Goal: Information Seeking & Learning: Learn about a topic

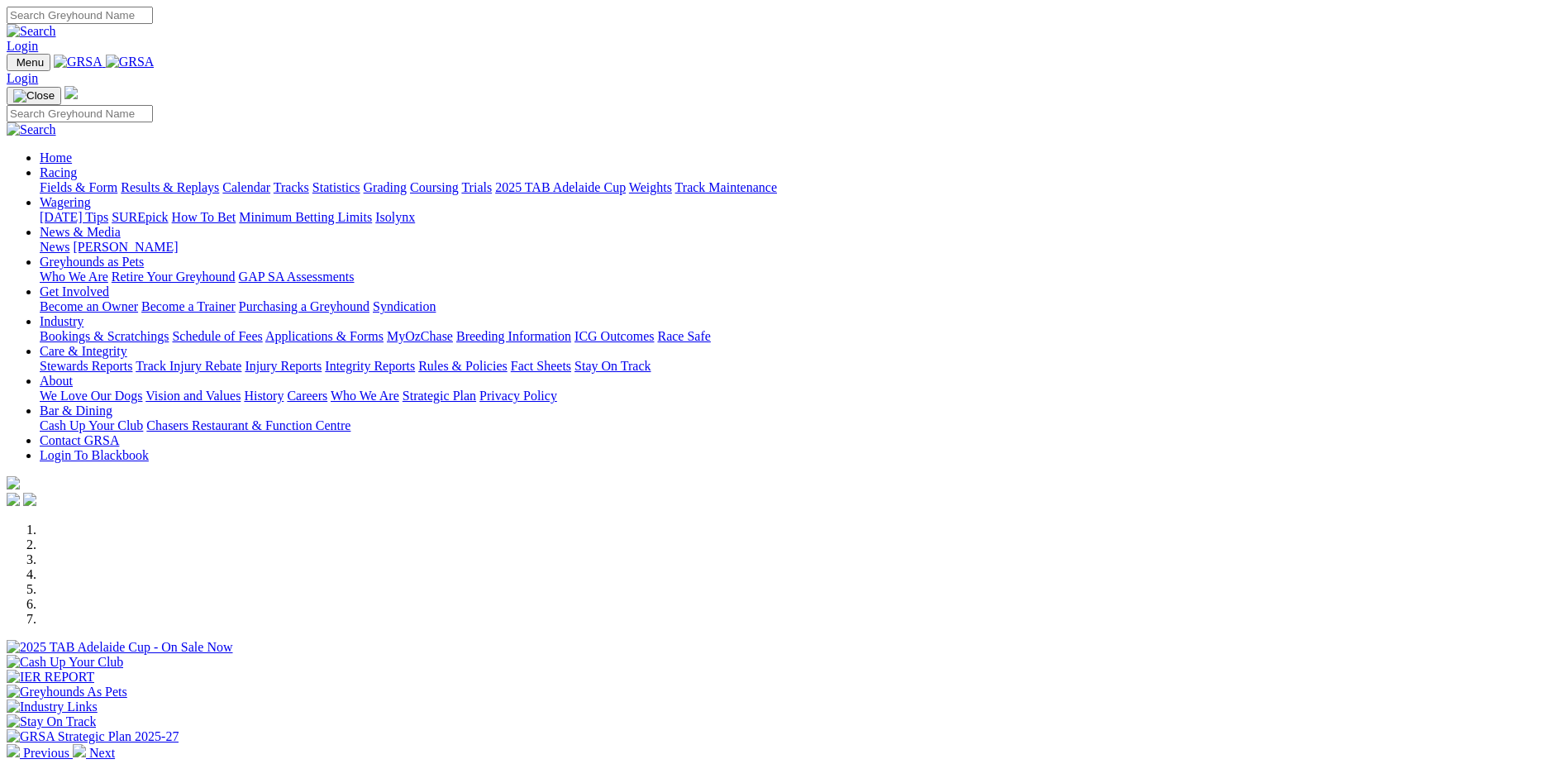
click at [459, 180] on link "Coursing" at bounding box center [434, 187] width 49 height 14
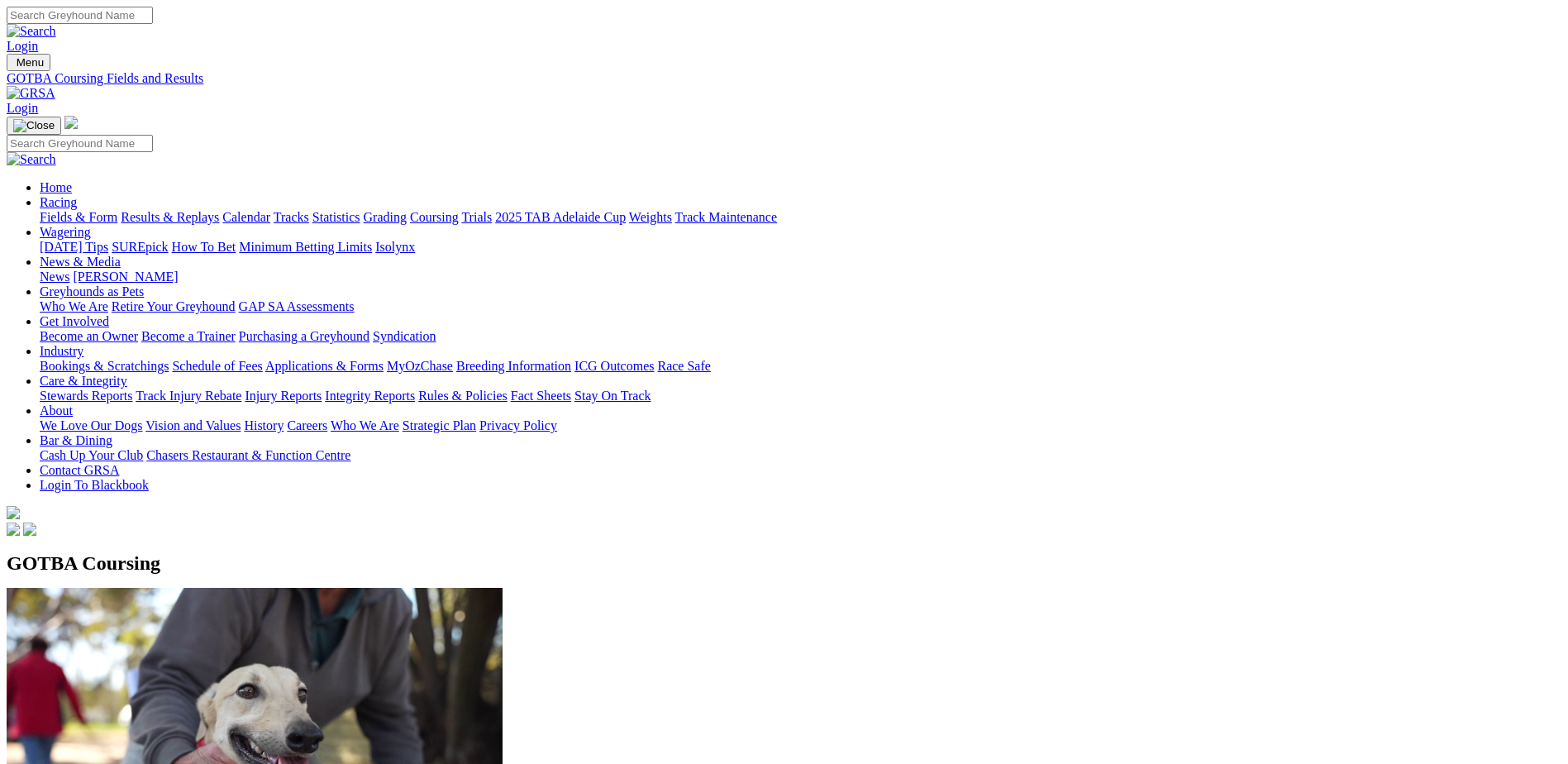
click at [219, 210] on link "Results & Replays" at bounding box center [170, 217] width 99 height 14
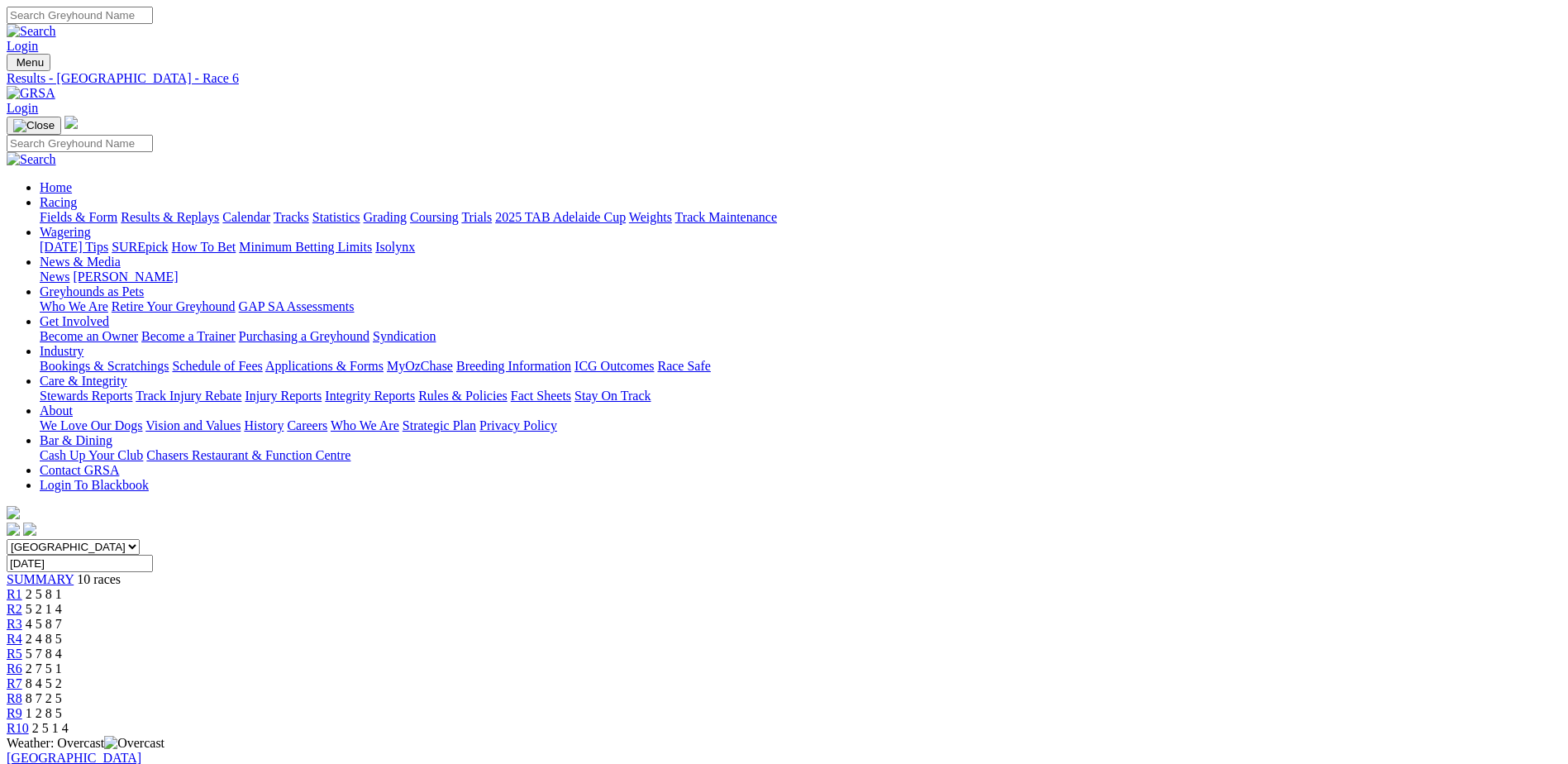
click at [117, 210] on link "Fields & Form" at bounding box center [78, 217] width 78 height 14
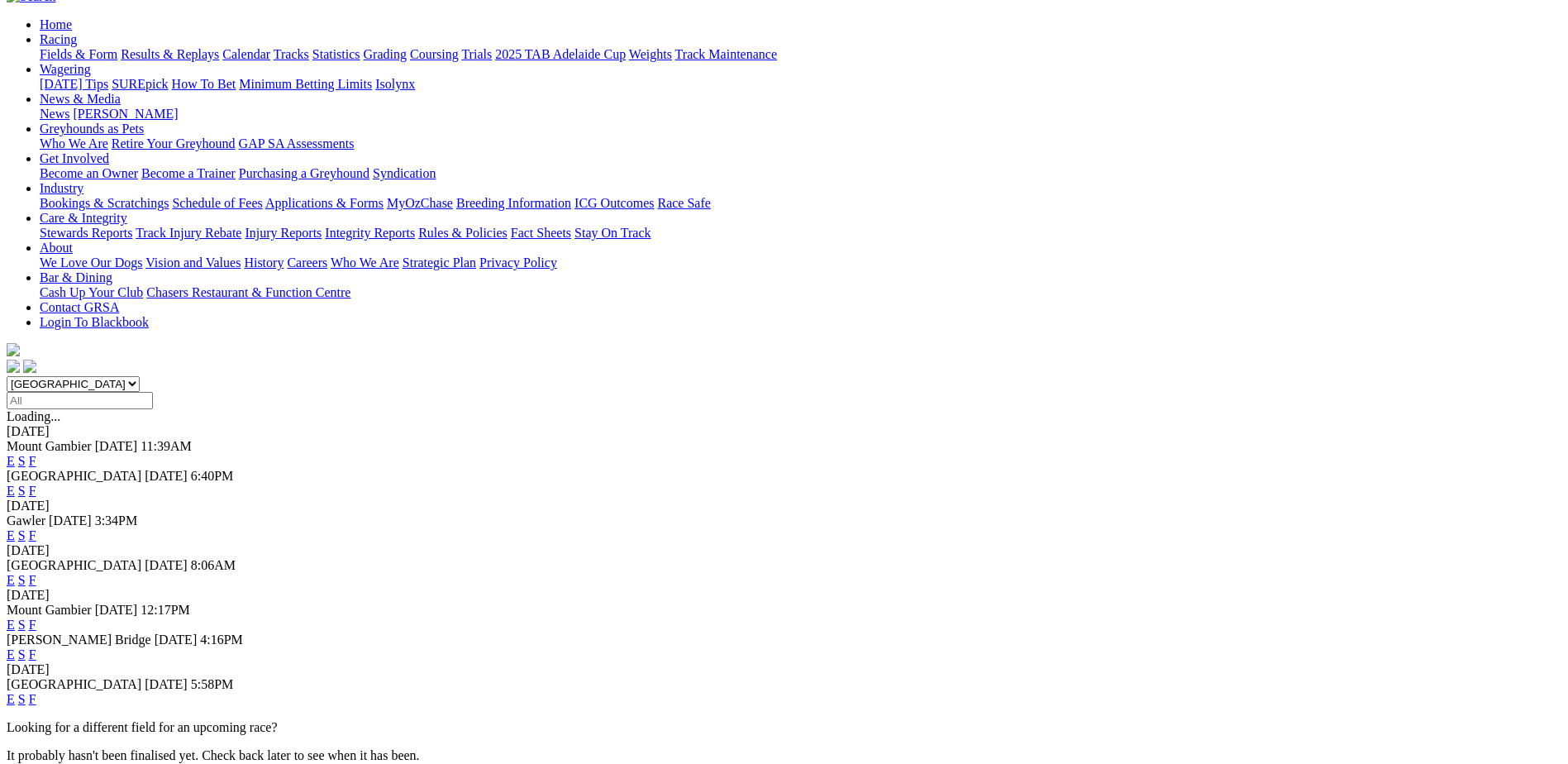
scroll to position [227, 0]
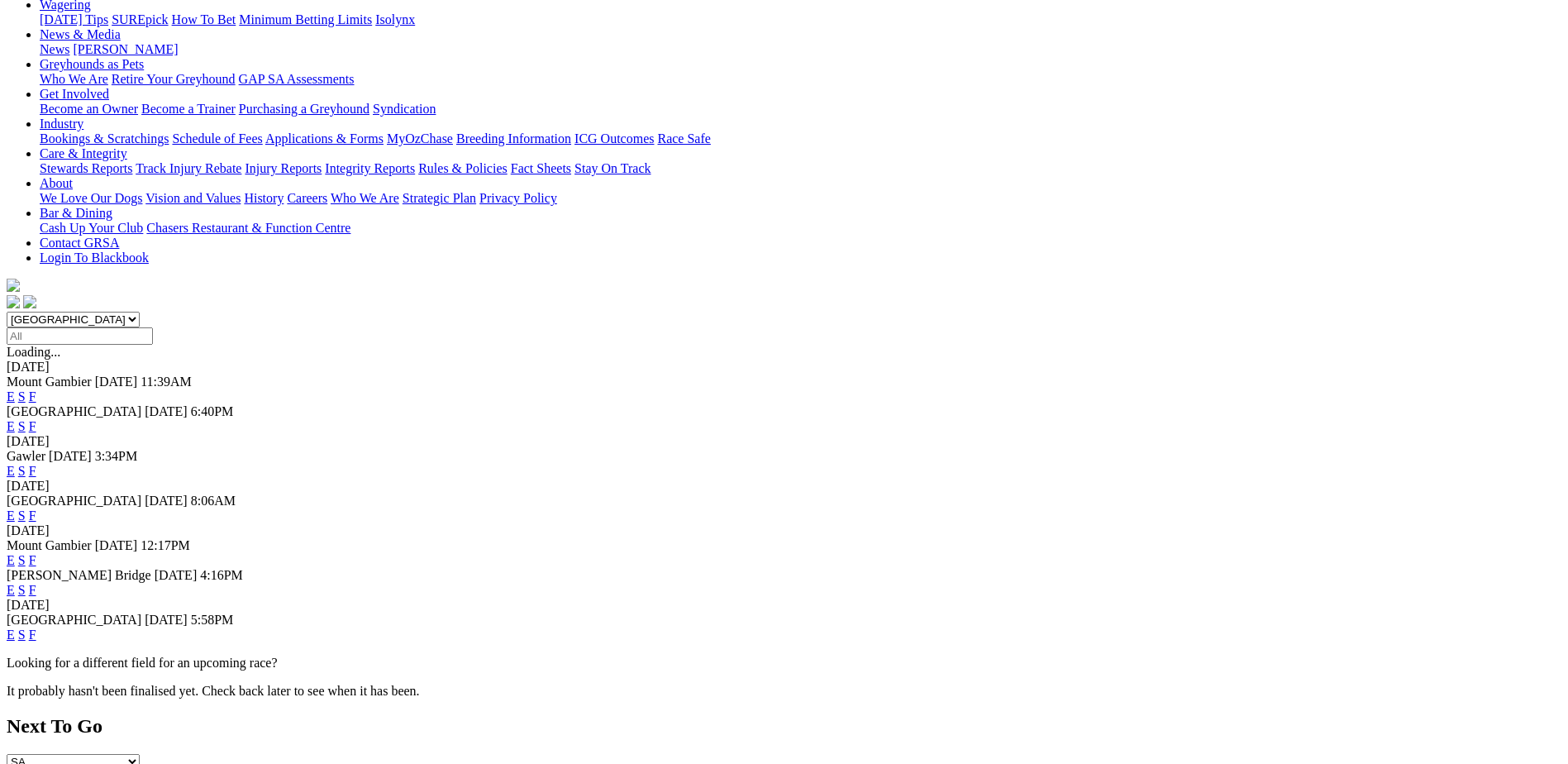
click at [37, 628] on link "F" at bounding box center [32, 635] width 8 height 14
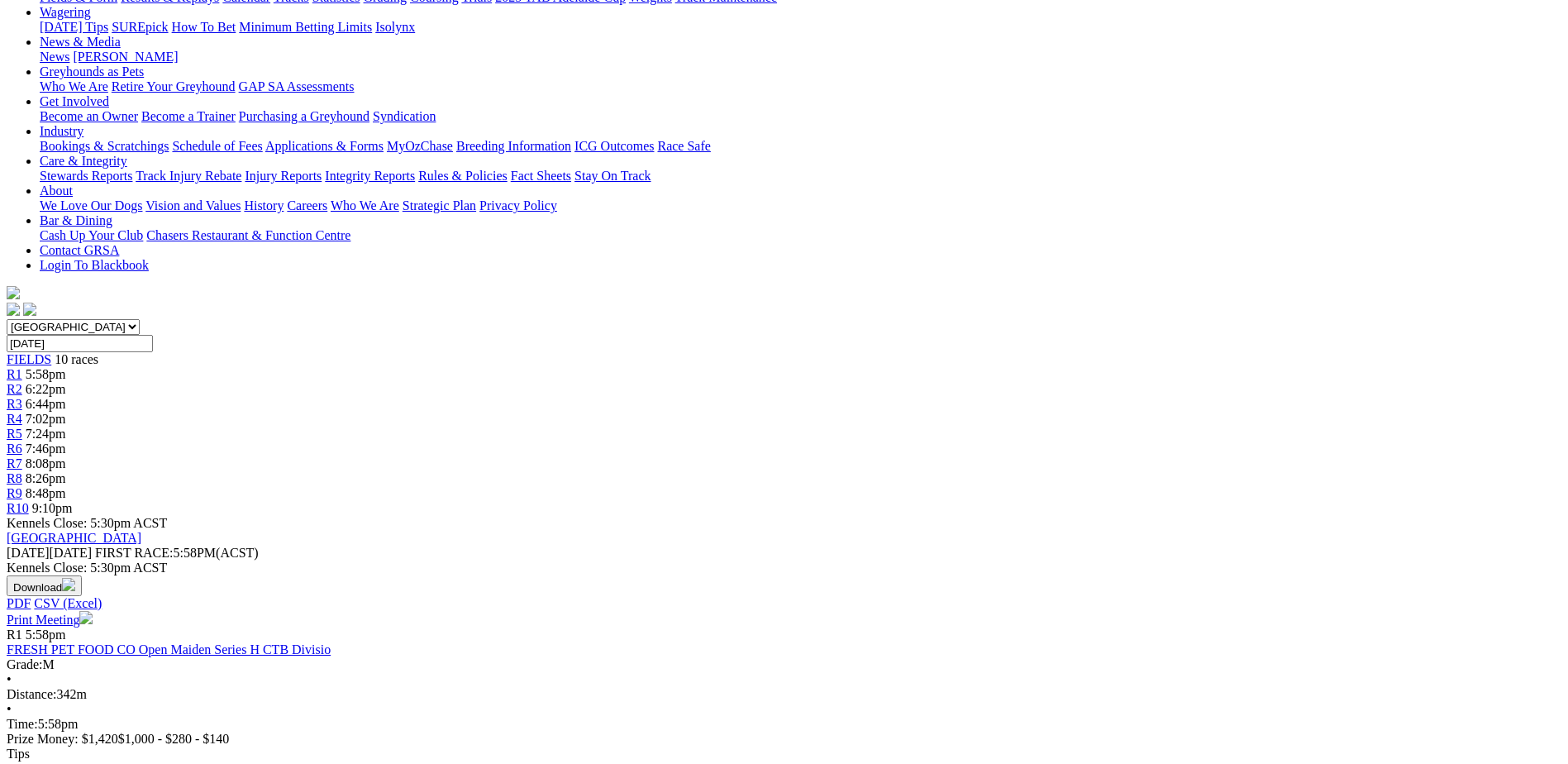
scroll to position [392, 0]
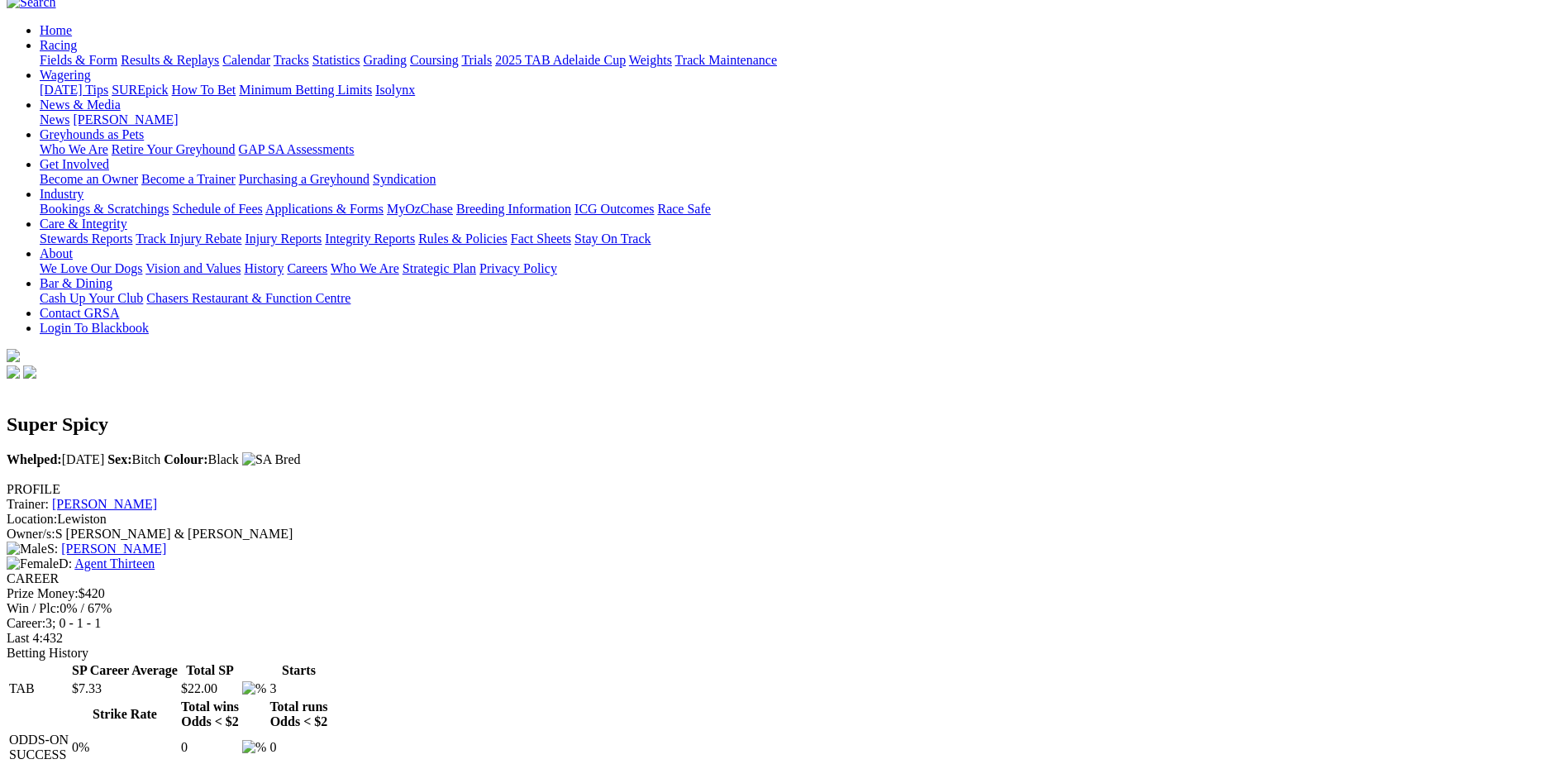
scroll to position [83, 0]
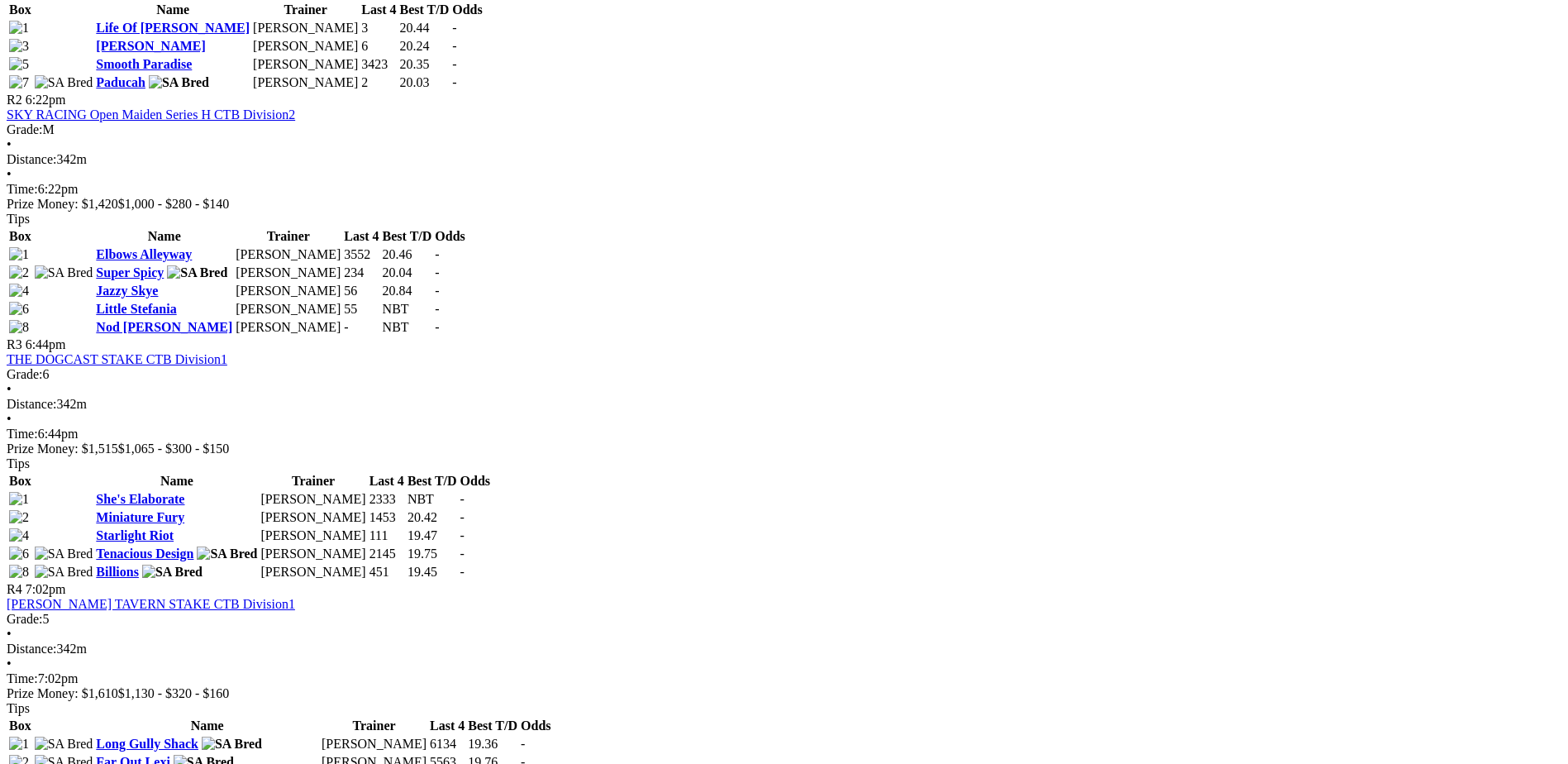
scroll to position [971, 0]
